Goal: Register for event/course

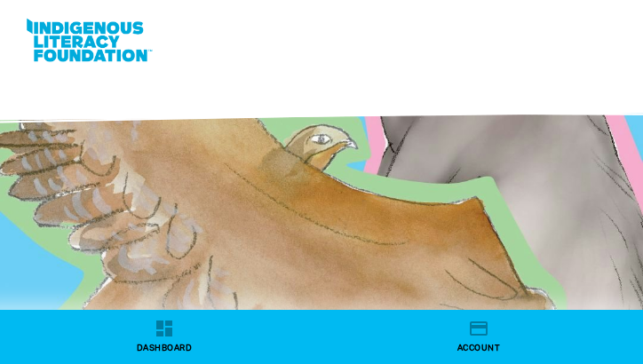
select select "primary-school"
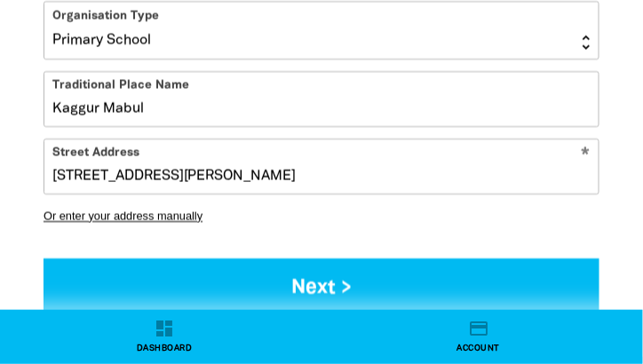
scroll to position [3116, 0]
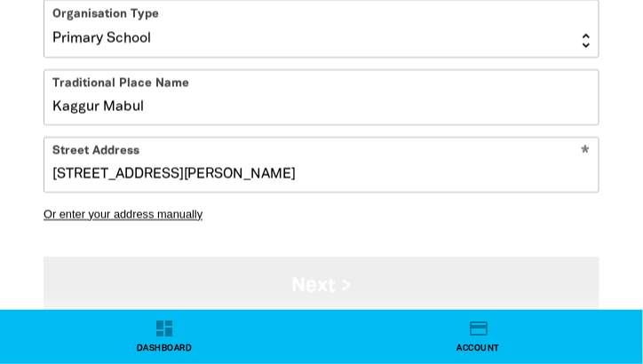
click at [376, 257] on button "Next >" at bounding box center [322, 286] width 556 height 59
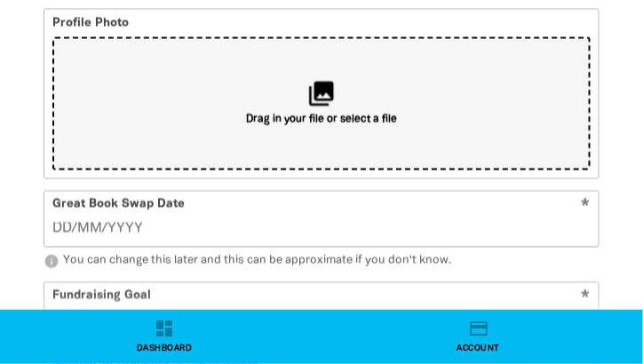
scroll to position [2883, 0]
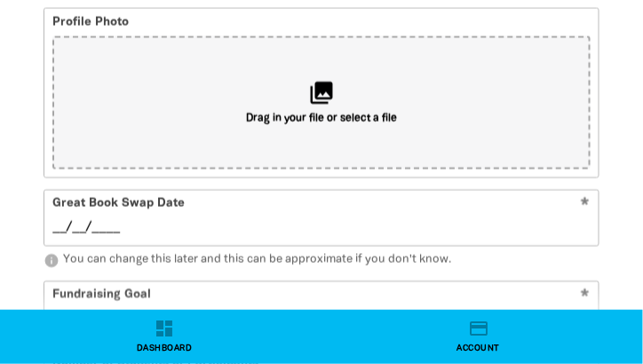
click at [69, 218] on input "__/__/____" at bounding box center [321, 228] width 539 height 20
type input "[DATE]"
click at [104, 282] on input "350" at bounding box center [328, 309] width 542 height 54
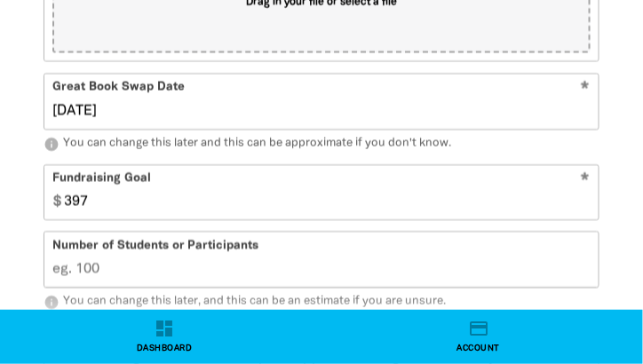
scroll to position [3002, 0]
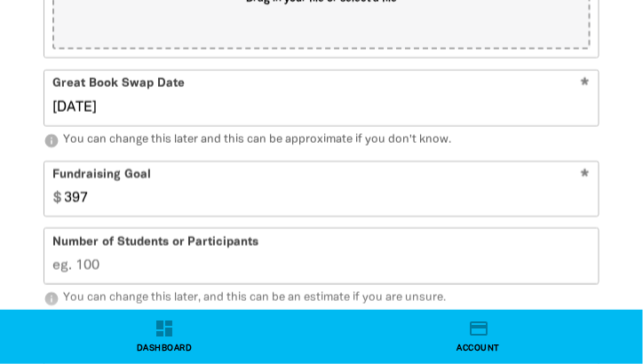
type input "397"
click at [95, 228] on input "Number of Students or Participants" at bounding box center [321, 255] width 554 height 54
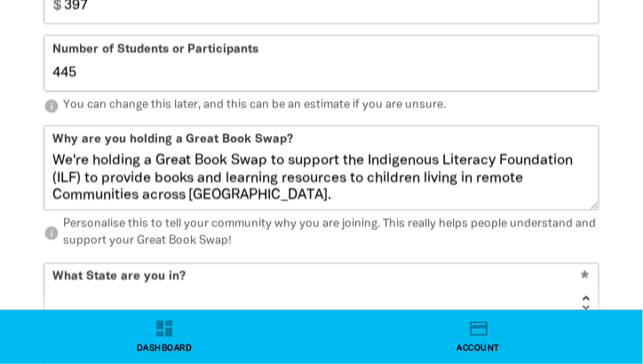
scroll to position [3200, 0]
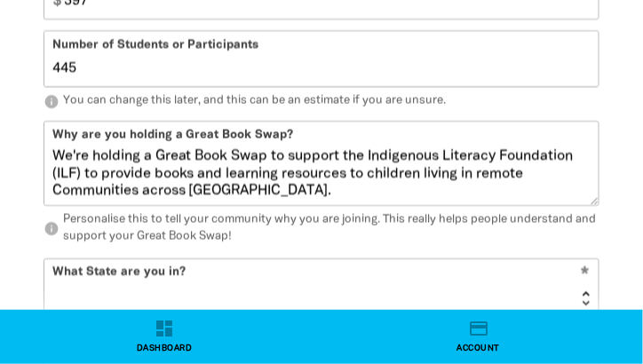
type input "445"
click at [504, 259] on select "[GEOGRAPHIC_DATA] [GEOGRAPHIC_DATA] QLD [GEOGRAPHIC_DATA] [GEOGRAPHIC_DATA] SA …" at bounding box center [321, 287] width 554 height 57
select select "QLD"
click at [44, 259] on select "[GEOGRAPHIC_DATA] [GEOGRAPHIC_DATA] QLD [GEOGRAPHIC_DATA] [GEOGRAPHIC_DATA] SA …" at bounding box center [321, 287] width 554 height 57
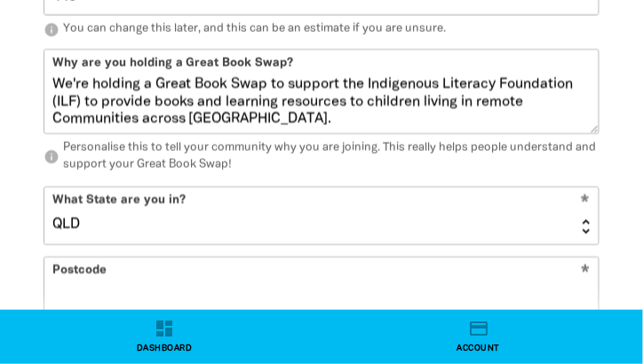
scroll to position [3273, 0]
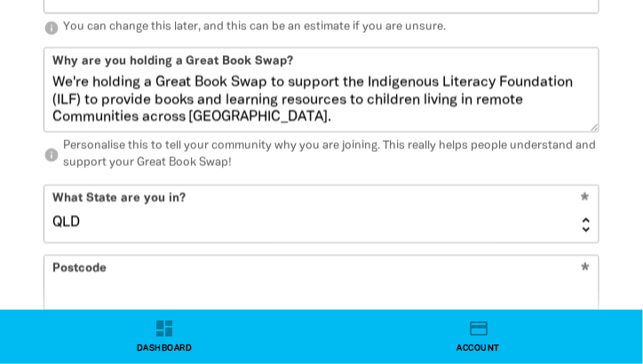
click at [372, 256] on input "Postcode" at bounding box center [321, 283] width 554 height 54
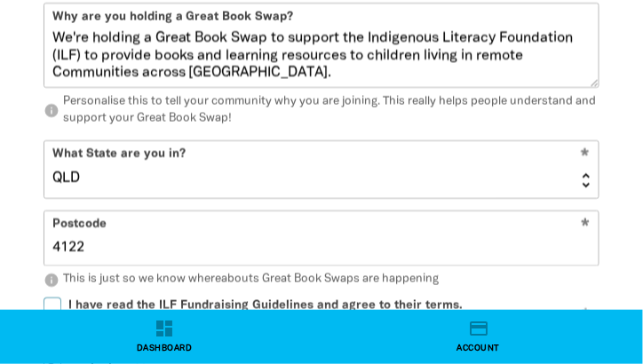
scroll to position [3319, 0]
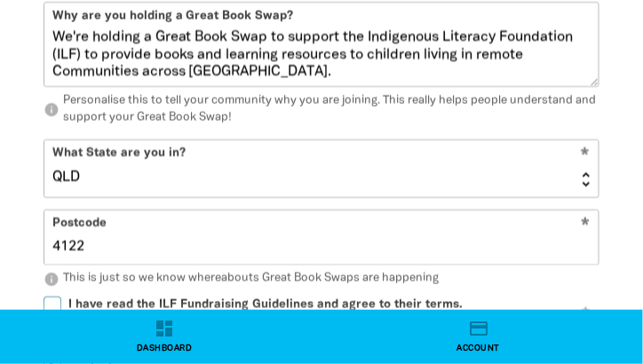
type input "4122"
click at [53, 297] on input "I have read the ILF Fundraising Guidelines and agree to their terms." at bounding box center [53, 306] width 18 height 18
checkbox input "true"
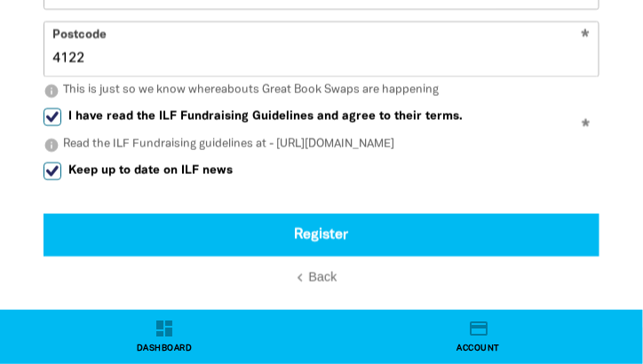
scroll to position [3516, 0]
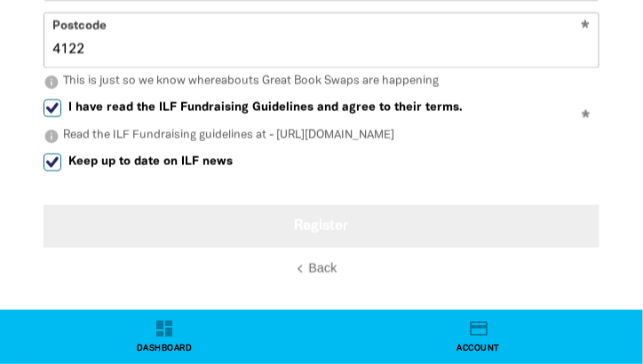
click at [351, 205] on button "Register" at bounding box center [322, 226] width 556 height 43
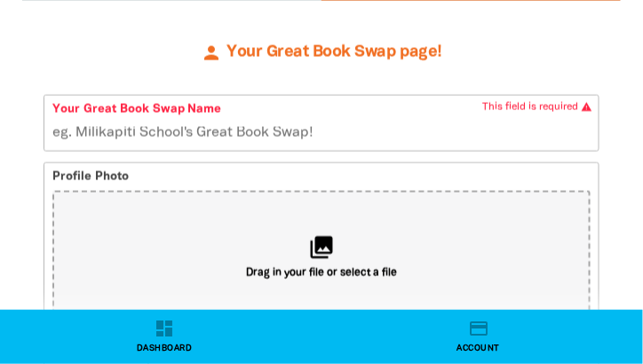
scroll to position [2724, 0]
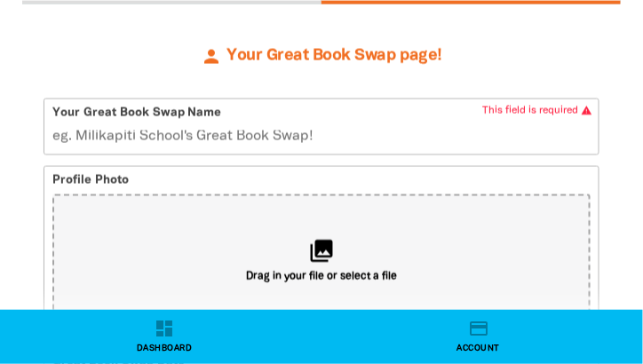
click at [218, 99] on input "Your Great Book Swap Name" at bounding box center [321, 126] width 554 height 54
click at [206, 99] on input "Your Great Book Swap Name" at bounding box center [321, 126] width 554 height 54
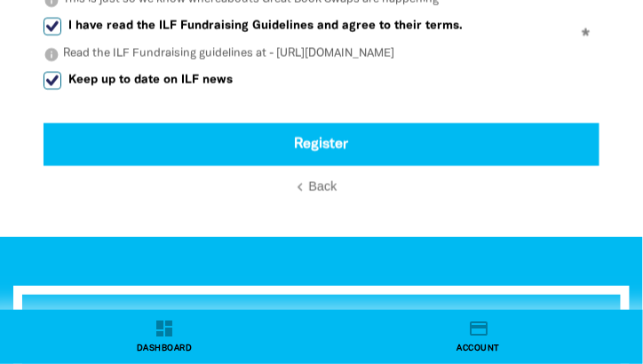
scroll to position [3593, 0]
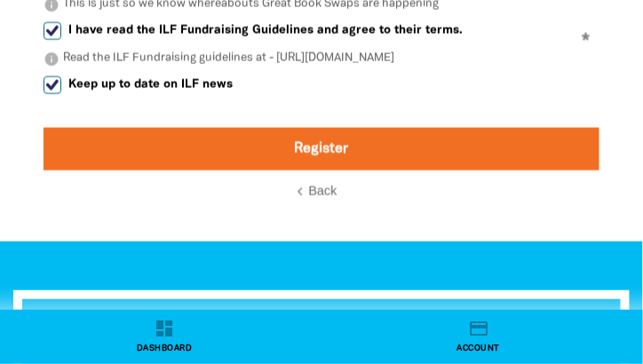
type input "St [PERSON_NAME] 2025"
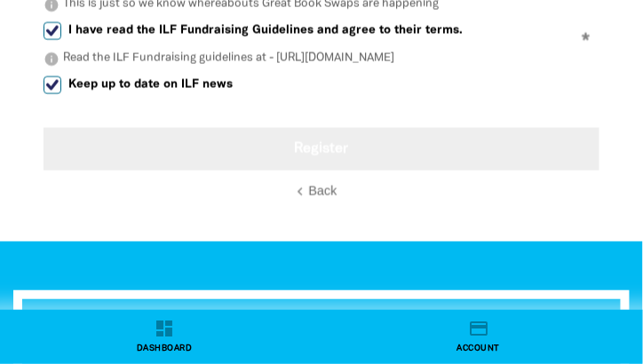
click at [267, 128] on button "Register" at bounding box center [322, 149] width 556 height 43
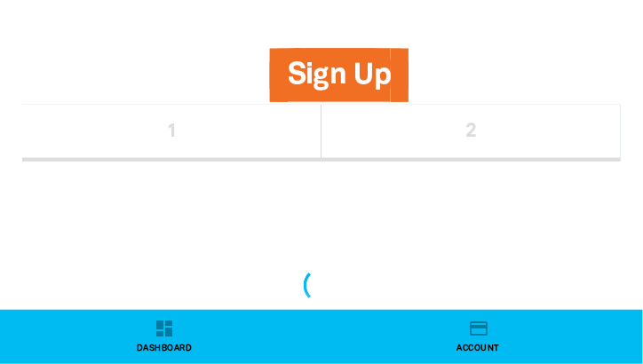
scroll to position [2565, 0]
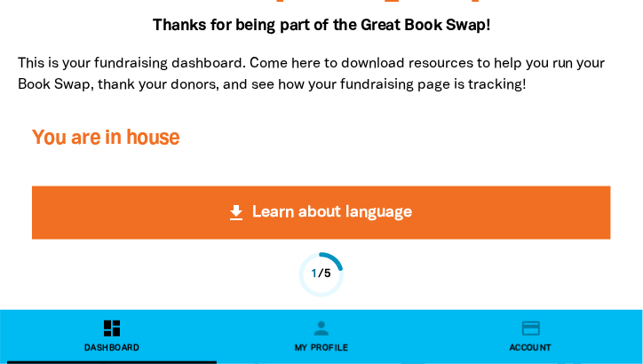
scroll to position [341, 0]
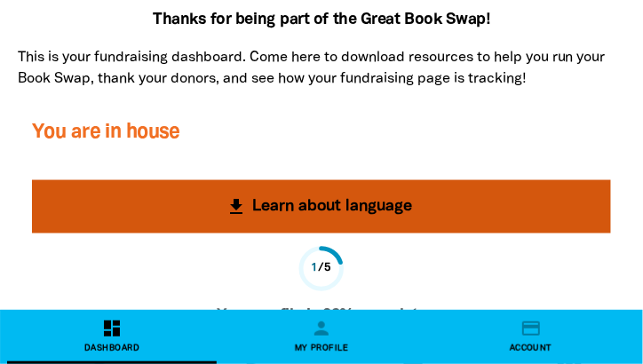
click at [320, 214] on button "get_app Learn about language" at bounding box center [321, 206] width 579 height 53
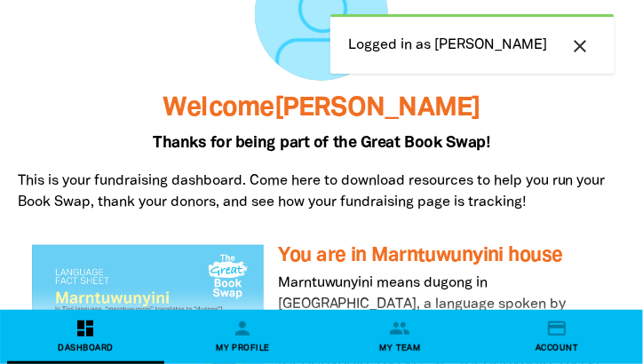
click at [584, 44] on icon "close" at bounding box center [580, 46] width 21 height 21
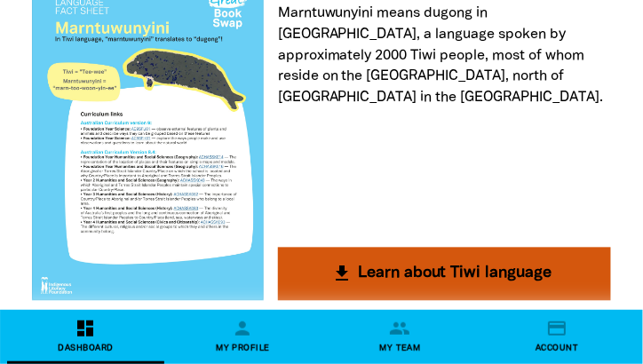
scroll to position [490, 0]
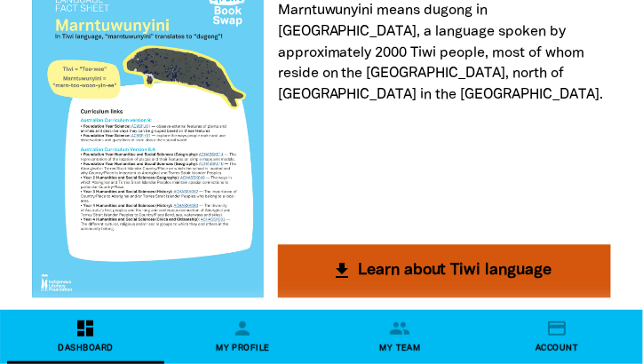
click at [377, 280] on button "get_app Learn about Tiwi language" at bounding box center [444, 271] width 333 height 53
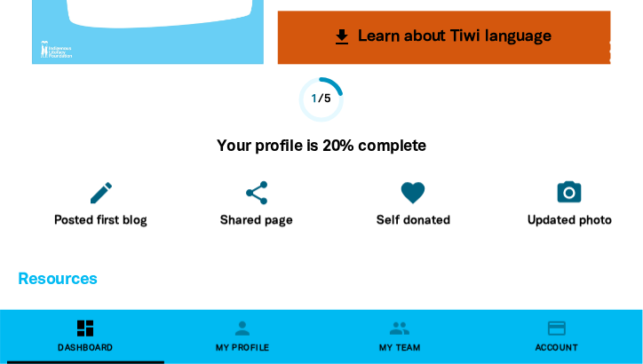
scroll to position [655, 0]
